Goal: Transaction & Acquisition: Purchase product/service

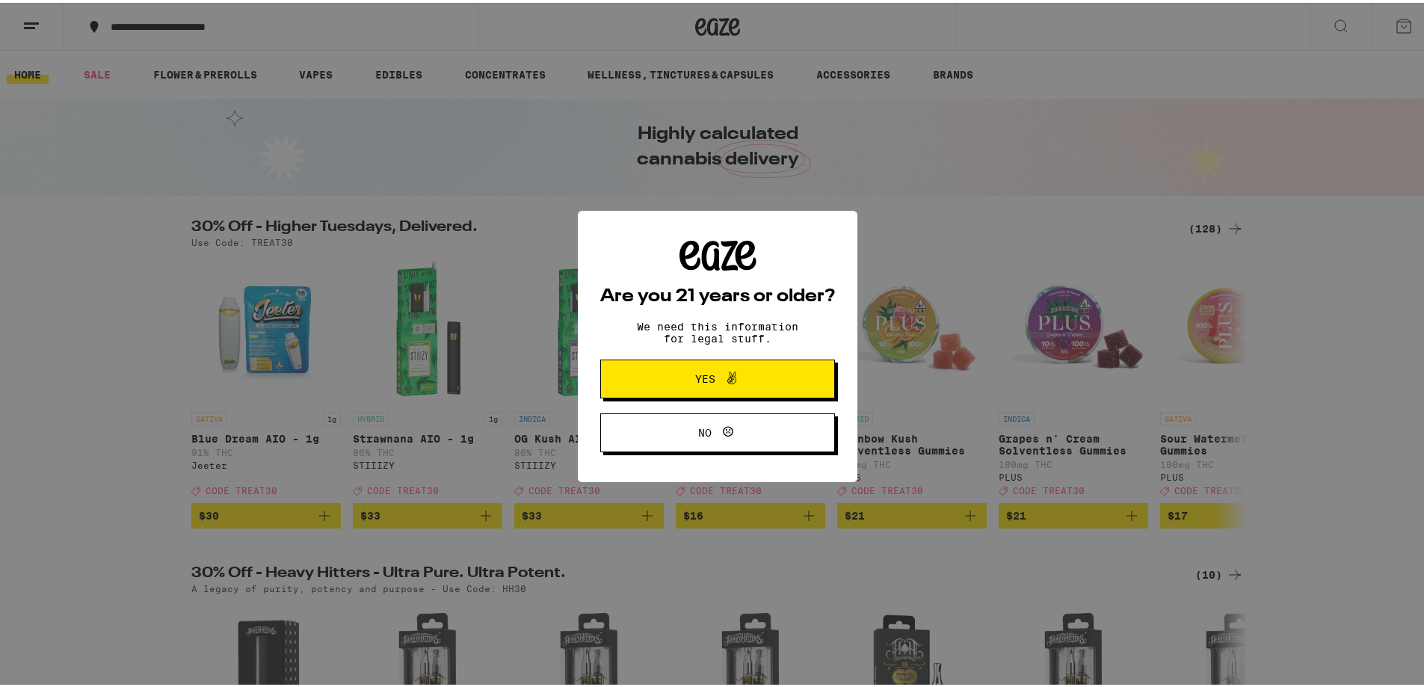
click at [701, 375] on span "Yes" at bounding box center [705, 376] width 20 height 10
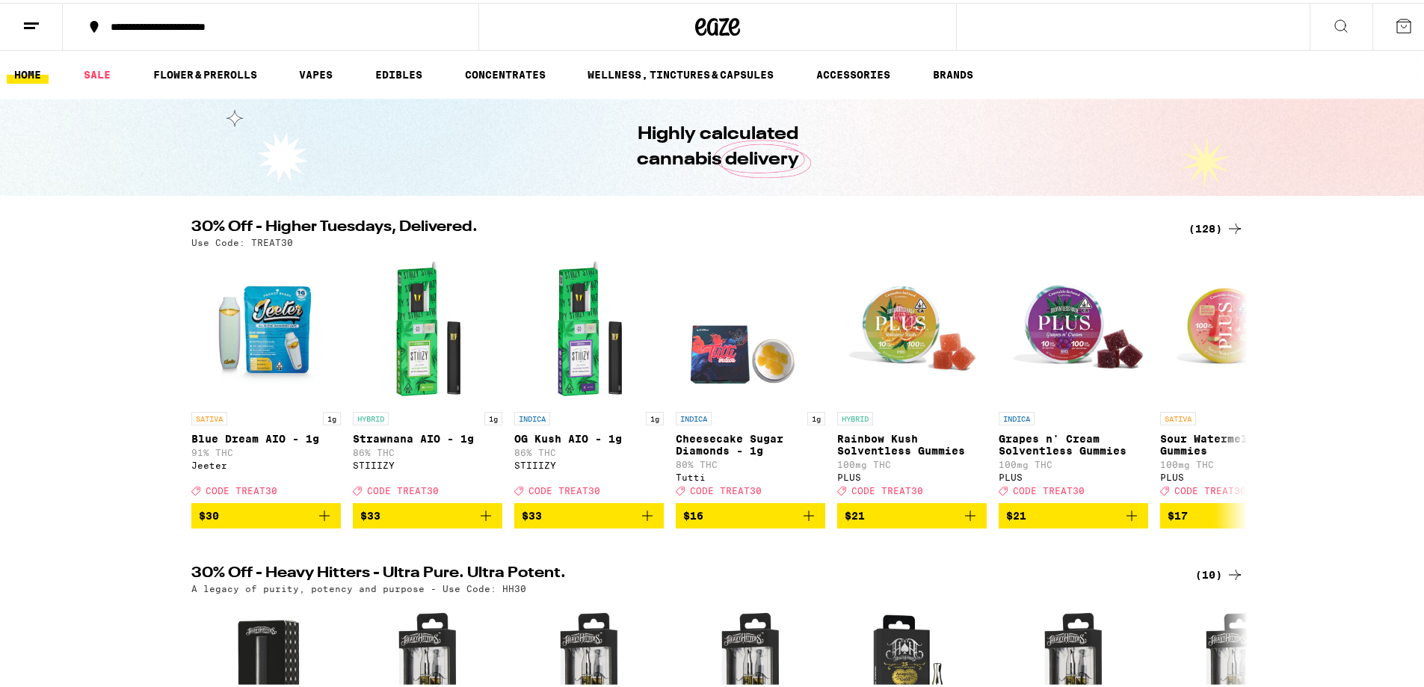
click at [1226, 223] on icon at bounding box center [1235, 226] width 18 height 18
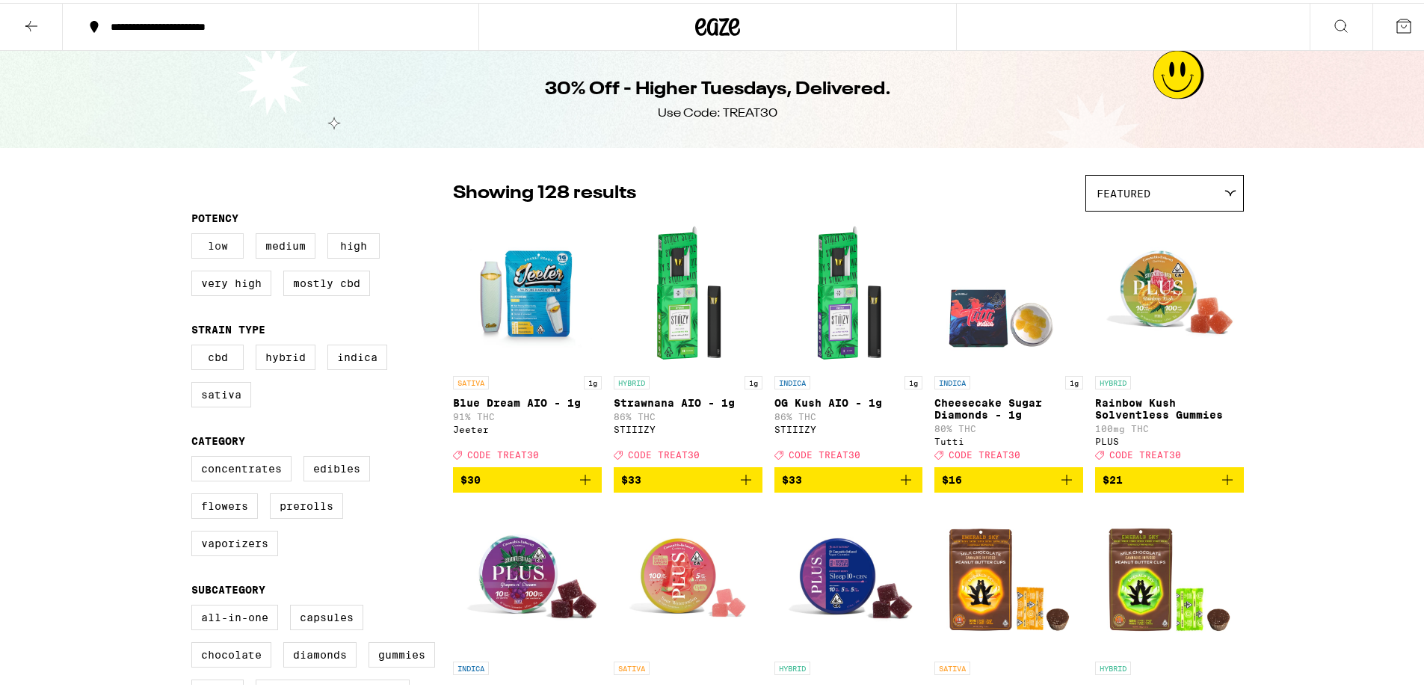
click at [211, 236] on label "Low" at bounding box center [217, 242] width 52 height 25
click at [195, 233] on input "Low" at bounding box center [194, 232] width 1 height 1
checkbox input "true"
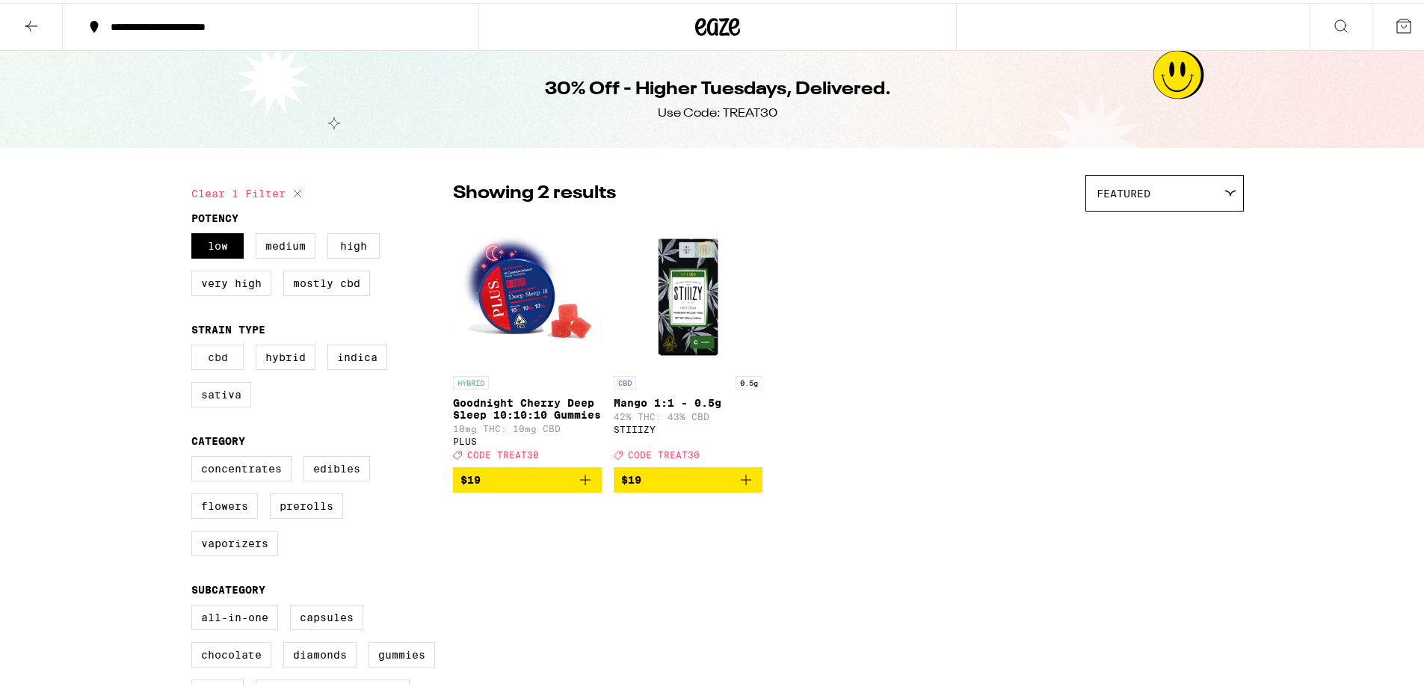
click at [208, 363] on label "CBD" at bounding box center [217, 354] width 52 height 25
click at [195, 345] on input "CBD" at bounding box center [194, 344] width 1 height 1
checkbox input "true"
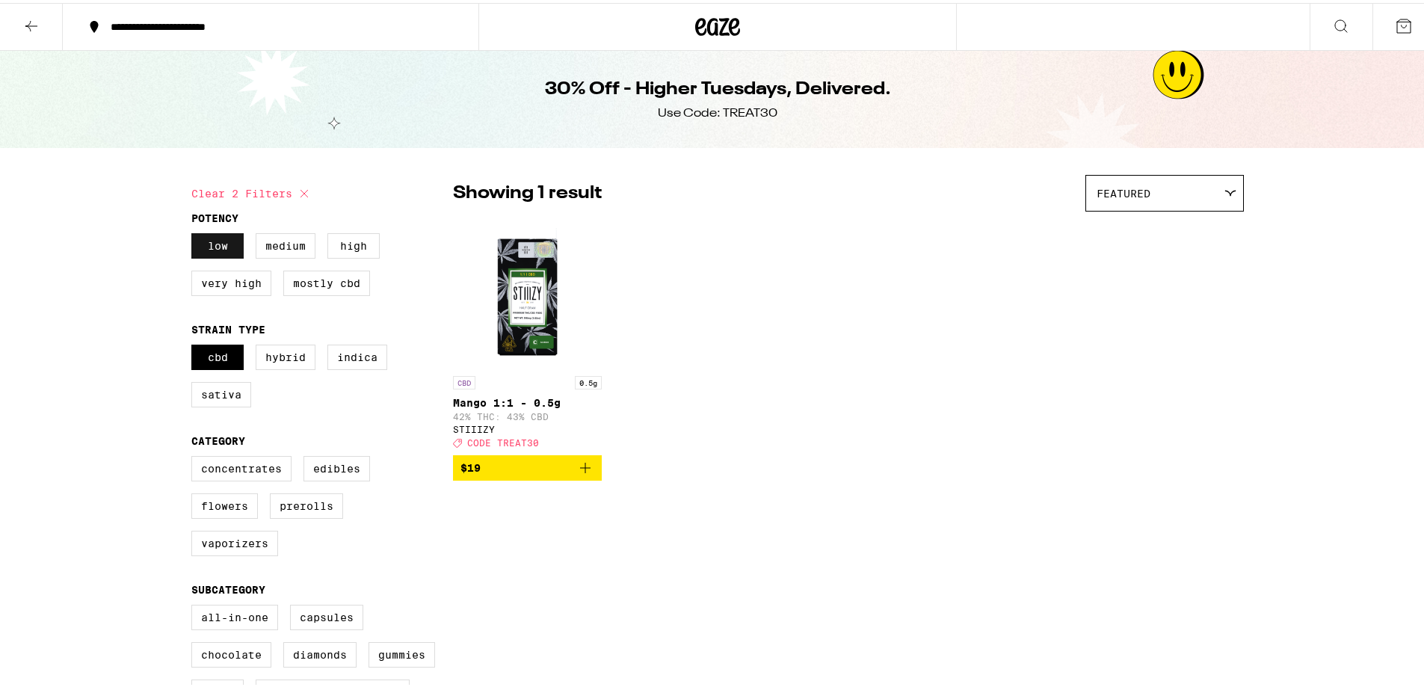
click at [209, 251] on label "Low" at bounding box center [217, 242] width 52 height 25
click at [195, 233] on input "Low" at bounding box center [194, 232] width 1 height 1
checkbox input "false"
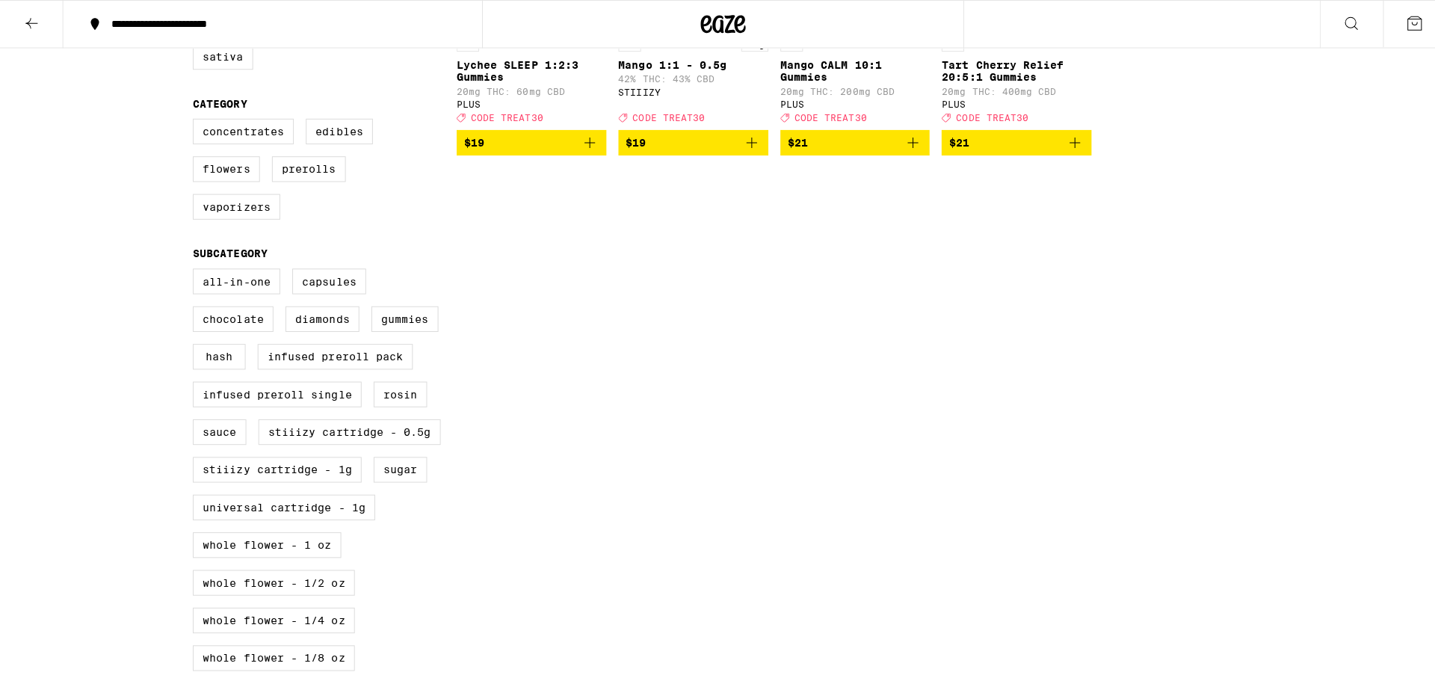
scroll to position [523, 0]
